Goal: Task Accomplishment & Management: Use online tool/utility

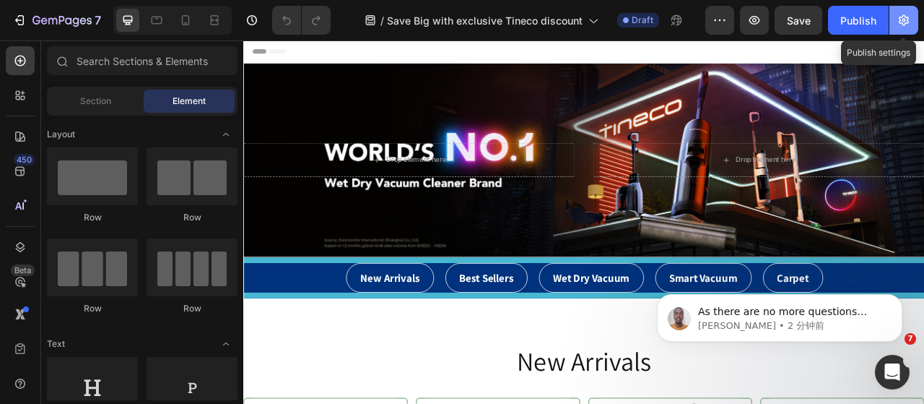
click at [902, 19] on icon "button" at bounding box center [904, 20] width 14 height 14
click at [903, 19] on icon "button" at bounding box center [904, 20] width 10 height 11
click at [910, 23] on icon "button" at bounding box center [904, 20] width 14 height 14
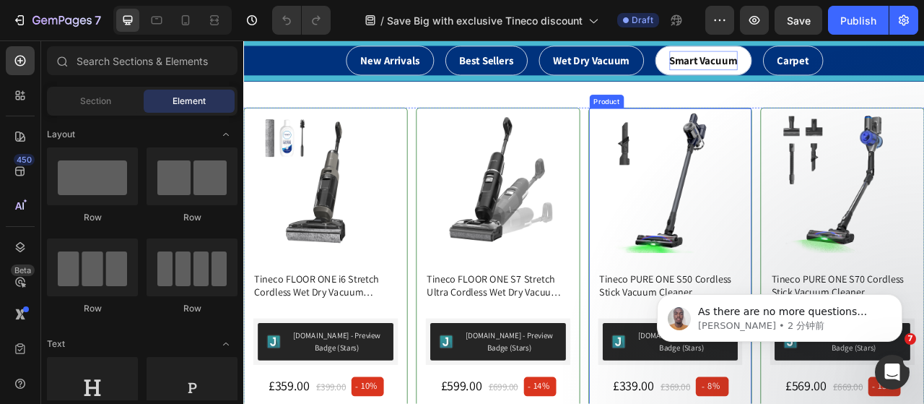
scroll to position [144, 0]
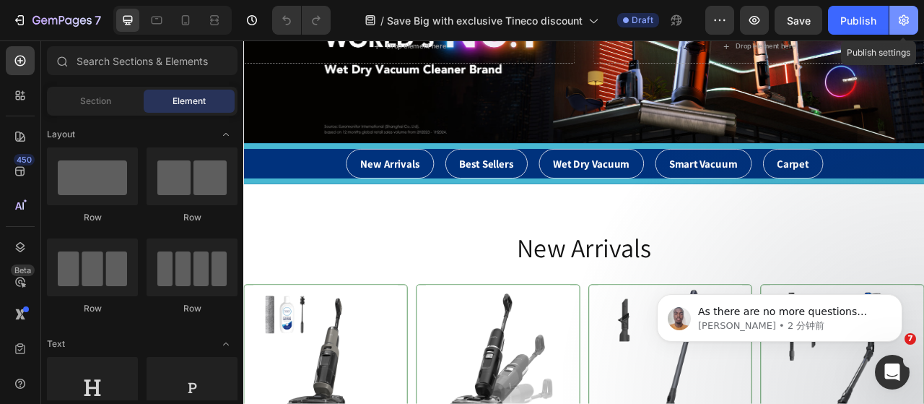
click at [900, 17] on icon "button" at bounding box center [904, 20] width 14 height 14
click at [902, 20] on icon "button" at bounding box center [904, 20] width 10 height 11
click at [903, 23] on icon "button" at bounding box center [904, 20] width 14 height 14
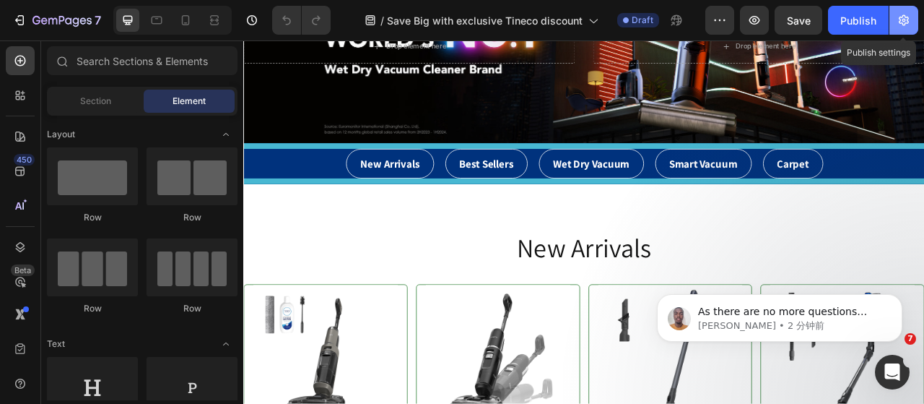
click at [901, 19] on icon "button" at bounding box center [904, 20] width 14 height 14
click at [899, 23] on icon "button" at bounding box center [904, 20] width 10 height 11
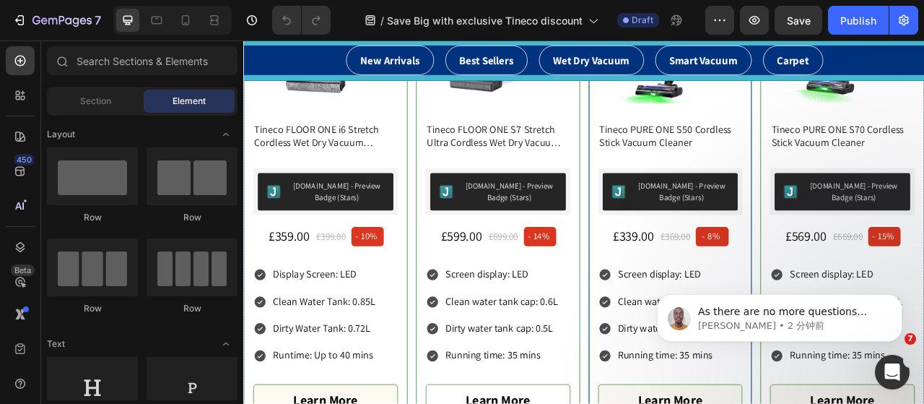
scroll to position [577, 0]
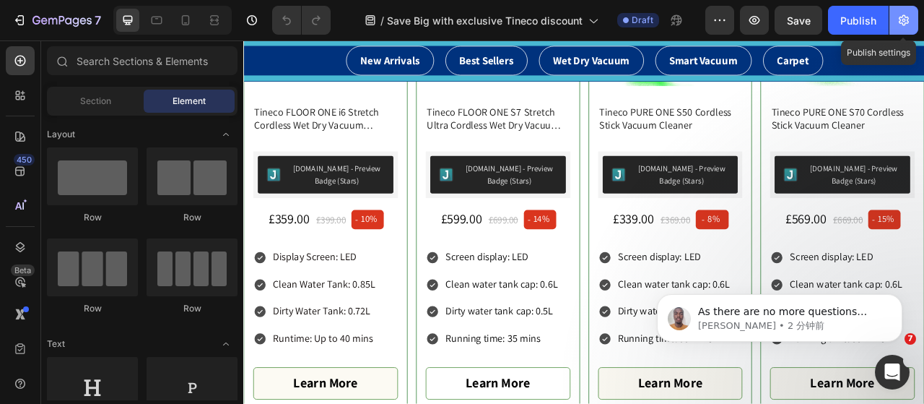
click at [904, 22] on icon "button" at bounding box center [904, 20] width 14 height 14
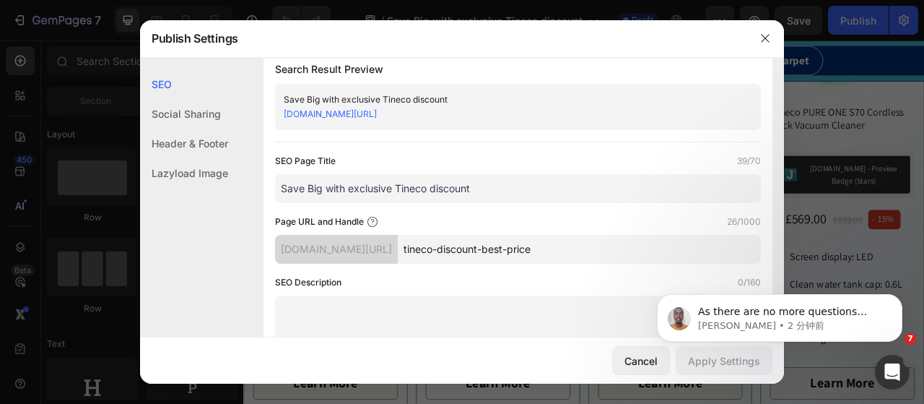
scroll to position [0, 0]
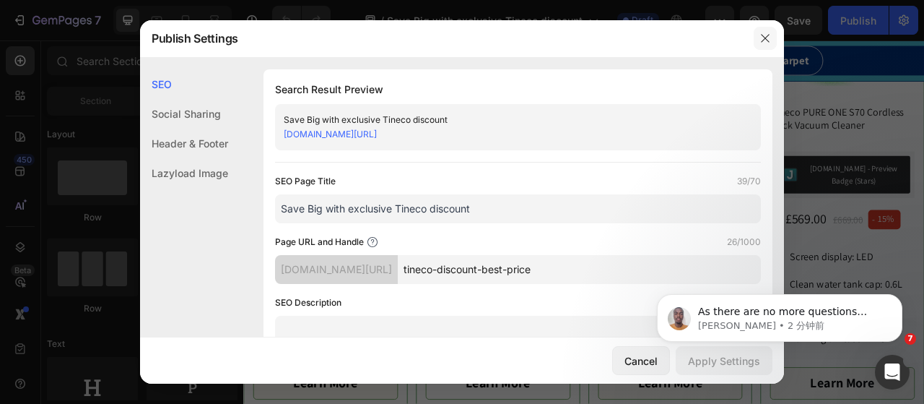
click at [763, 35] on icon "button" at bounding box center [765, 38] width 12 height 12
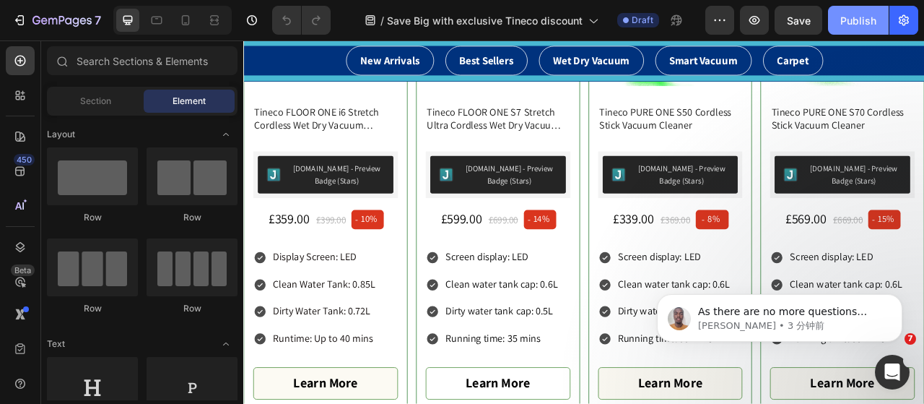
click at [850, 19] on div "Publish" at bounding box center [858, 20] width 36 height 15
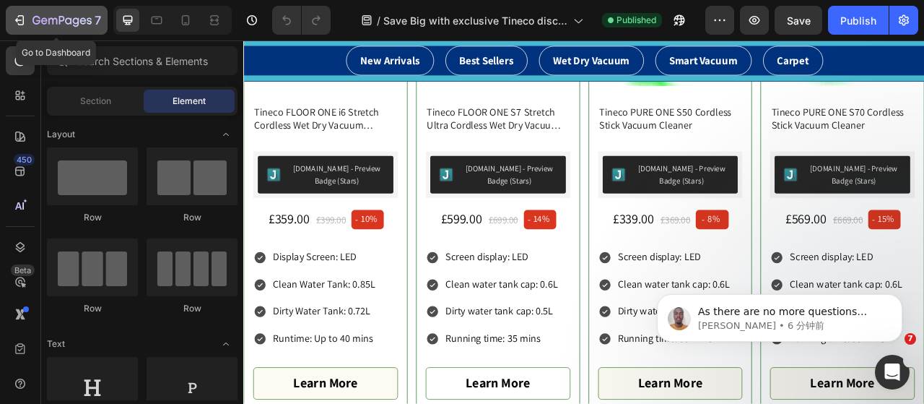
click at [47, 19] on icon "button" at bounding box center [61, 21] width 59 height 12
